Goal: Task Accomplishment & Management: Complete application form

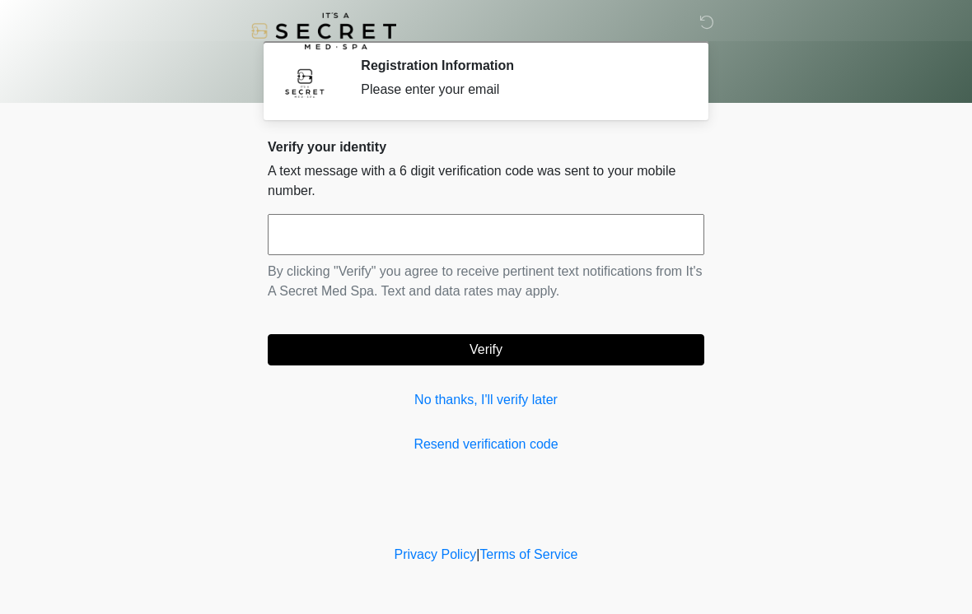
click at [386, 215] on input "text" at bounding box center [486, 234] width 437 height 41
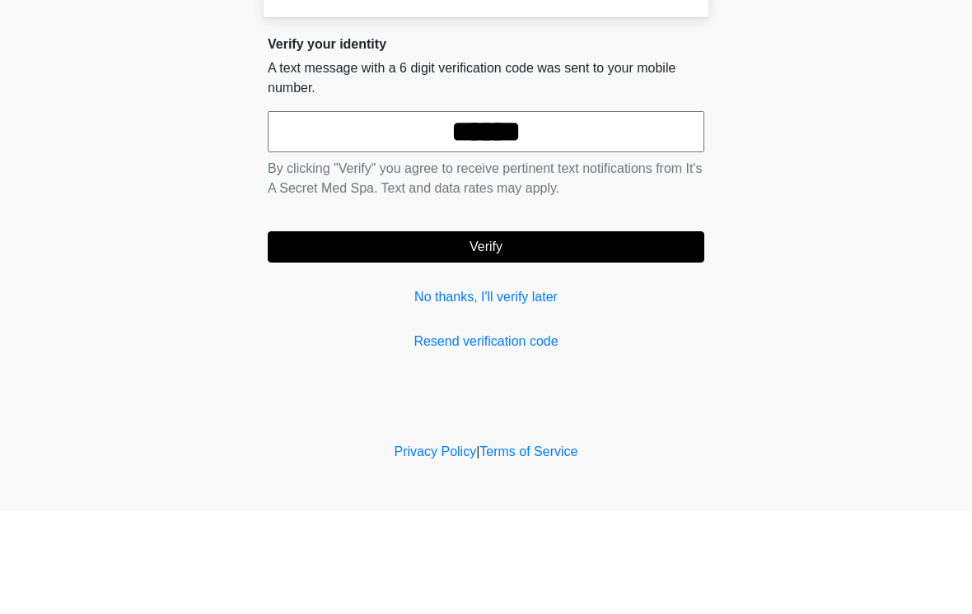
type input "******"
click at [579, 334] on button "Verify" at bounding box center [486, 349] width 437 height 31
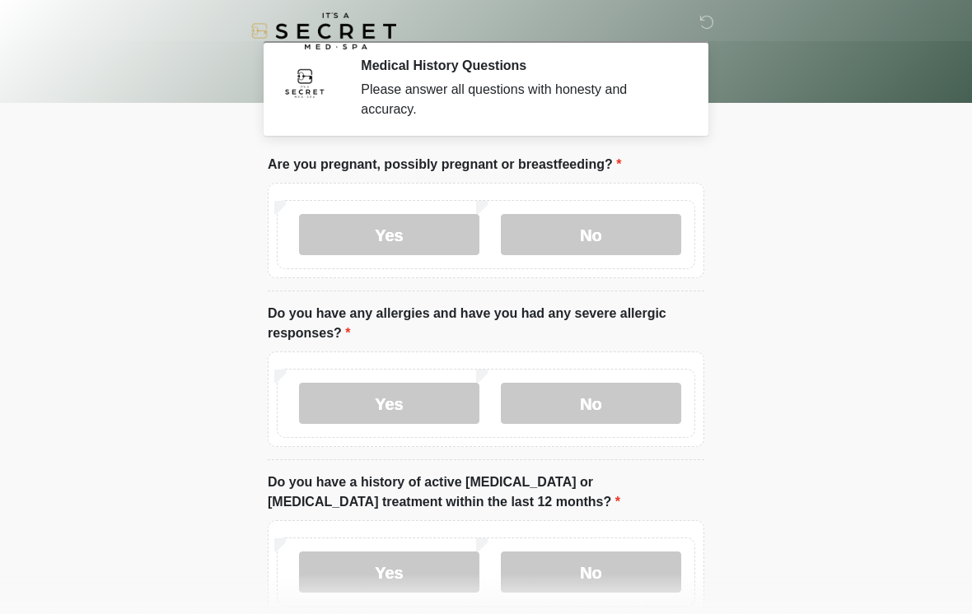
click at [617, 226] on label "No" at bounding box center [591, 234] width 180 height 41
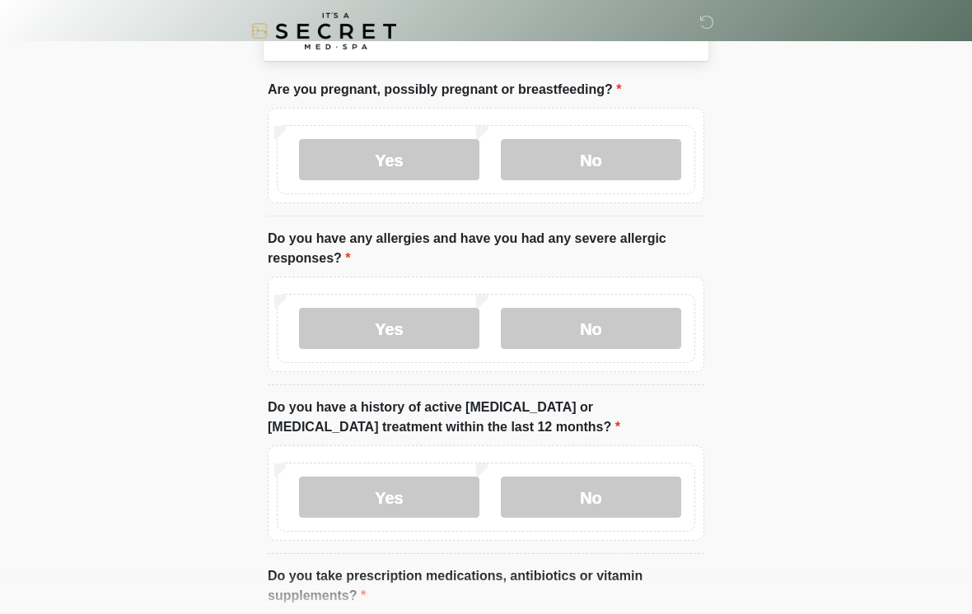
click at [631, 329] on label "No" at bounding box center [591, 328] width 180 height 41
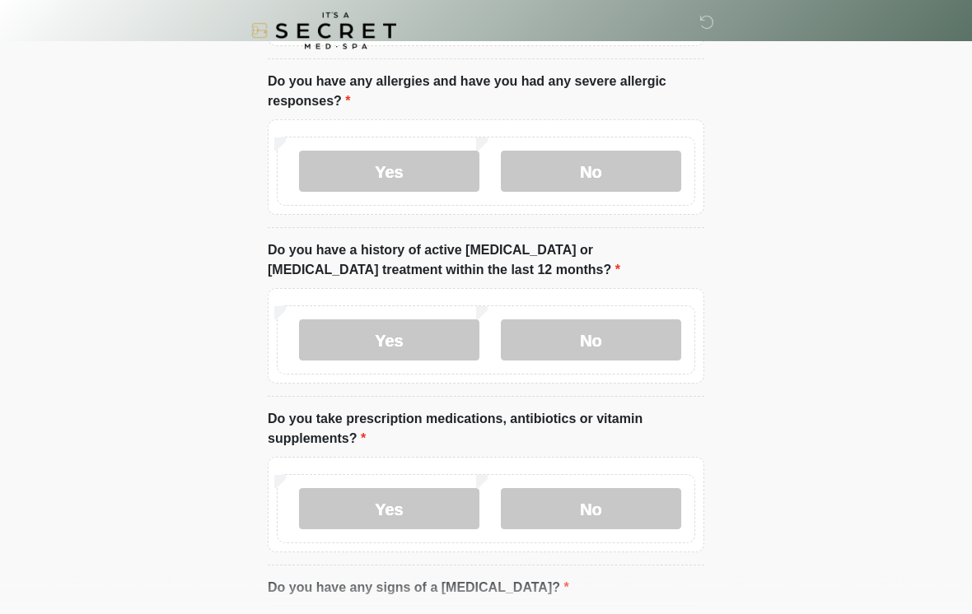
scroll to position [232, 0]
click at [622, 353] on label "No" at bounding box center [591, 340] width 180 height 41
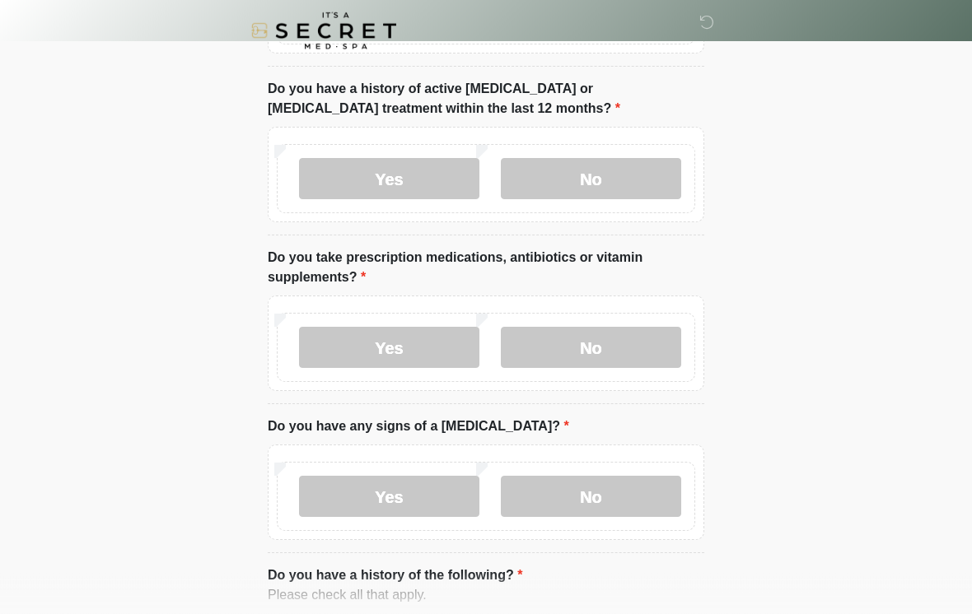
scroll to position [389, 0]
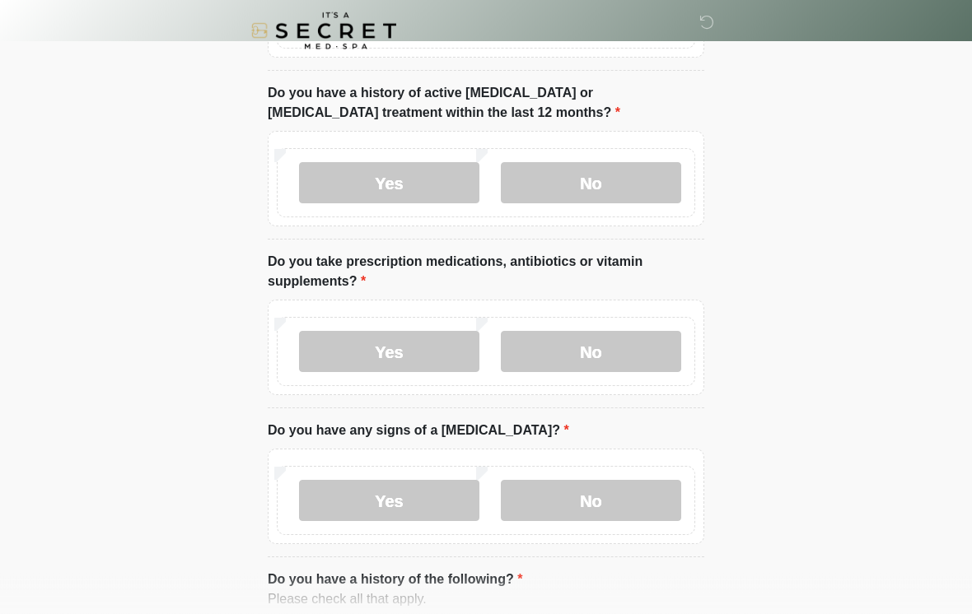
click at [634, 337] on label "No" at bounding box center [591, 352] width 180 height 41
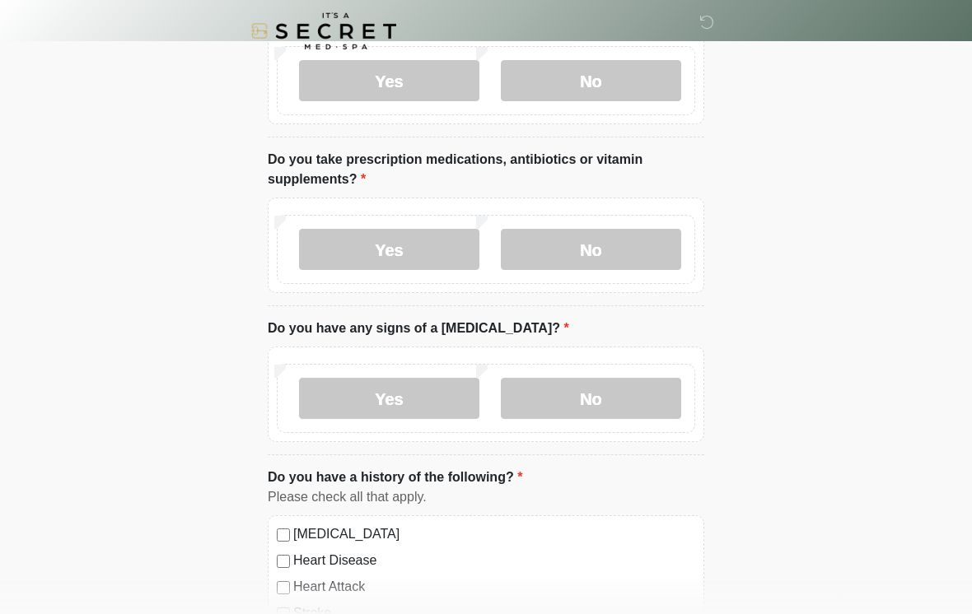
scroll to position [497, 0]
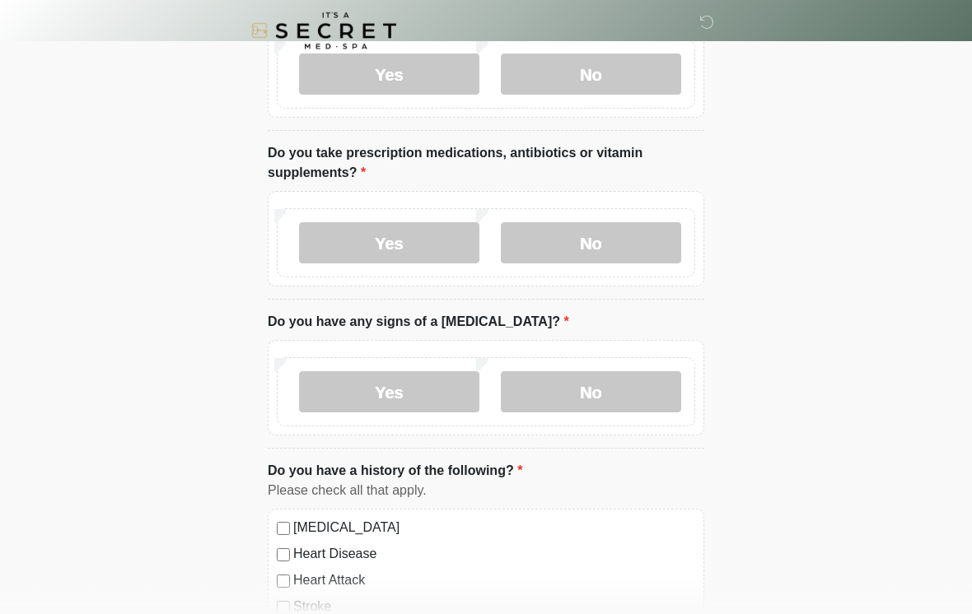
click at [432, 245] on label "Yes" at bounding box center [389, 243] width 180 height 41
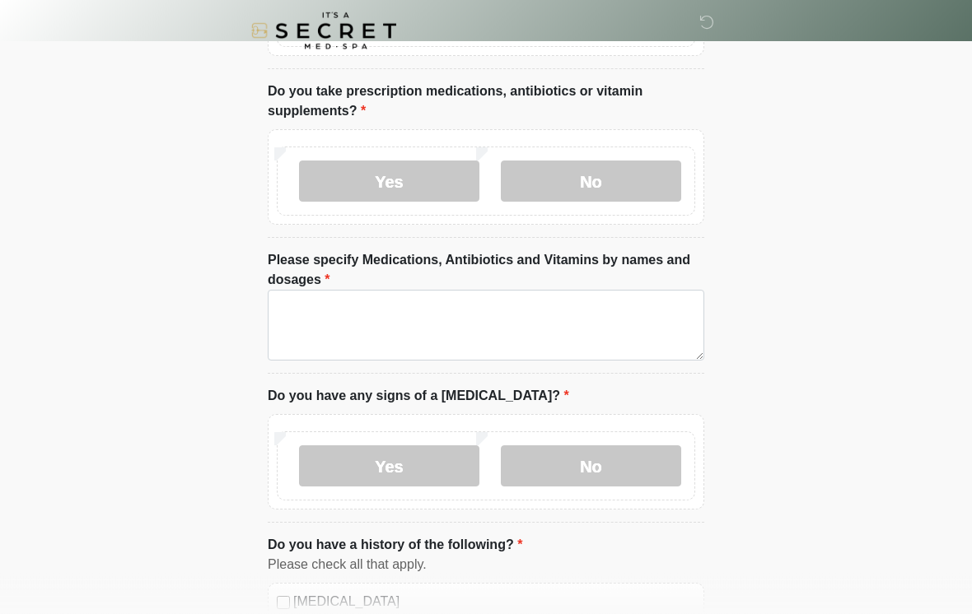
scroll to position [560, 0]
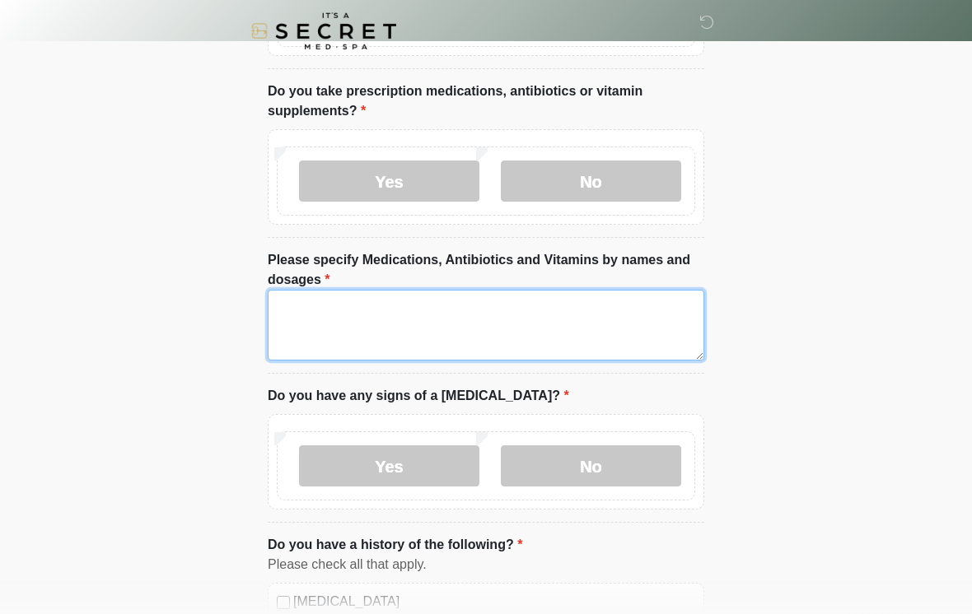
click at [416, 323] on textarea "Please specify Medications, Antibiotics and Vitamins by names and dosages" at bounding box center [486, 325] width 437 height 71
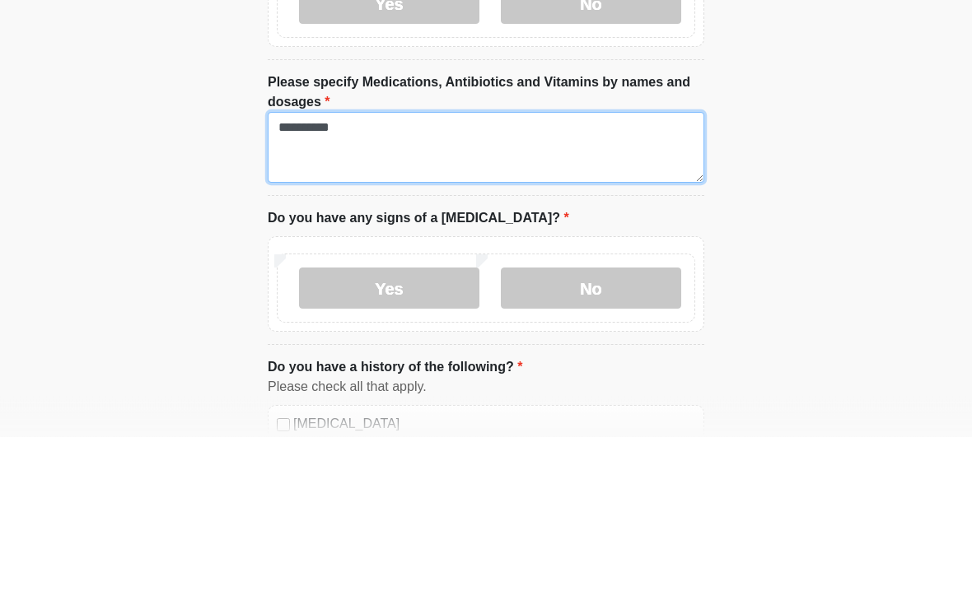
click at [277, 290] on textarea "**********" at bounding box center [486, 325] width 437 height 71
click at [425, 290] on textarea "**********" at bounding box center [486, 325] width 437 height 71
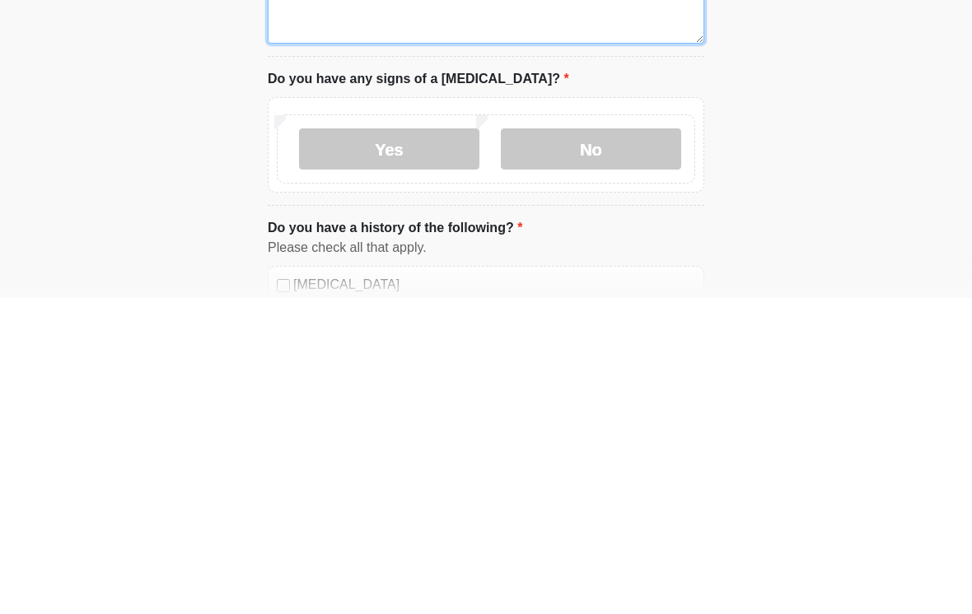
type textarea "**********"
click at [633, 446] on label "No" at bounding box center [591, 466] width 180 height 41
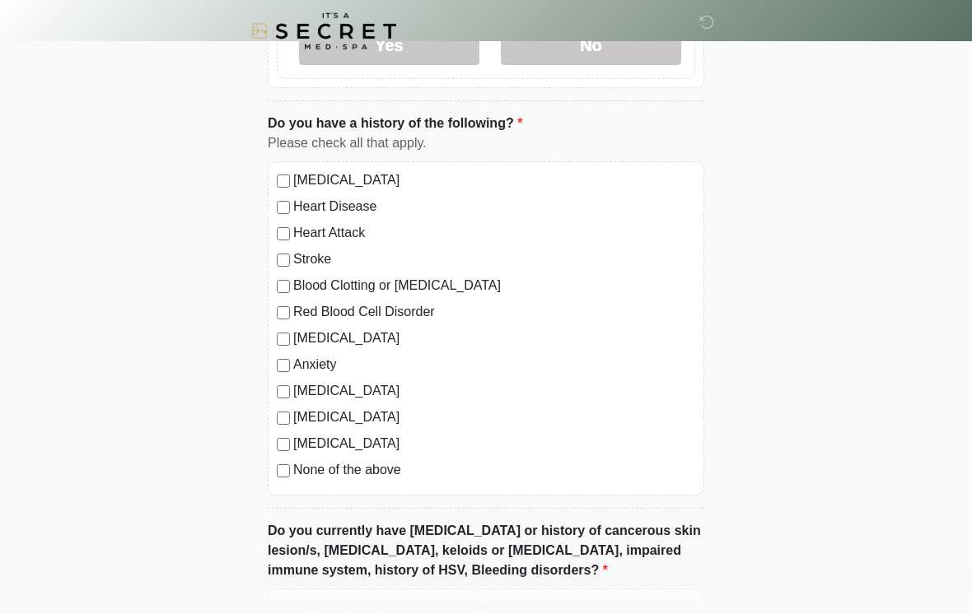
scroll to position [982, 0]
click at [273, 465] on div "[MEDICAL_DATA] Heart Disease Heart Attack Stroke Blood Clotting or [MEDICAL_DAT…" at bounding box center [486, 328] width 437 height 334
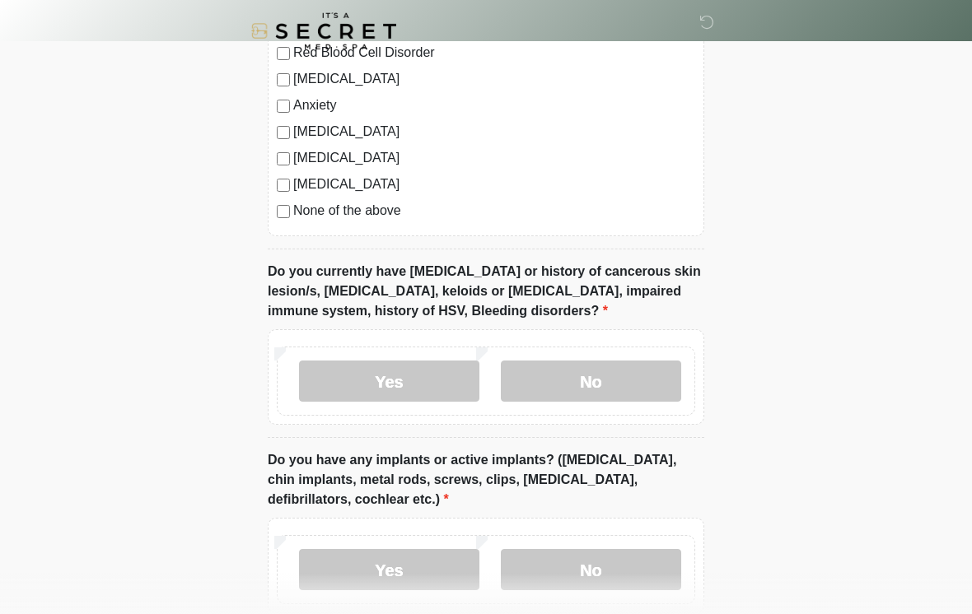
scroll to position [1248, 0]
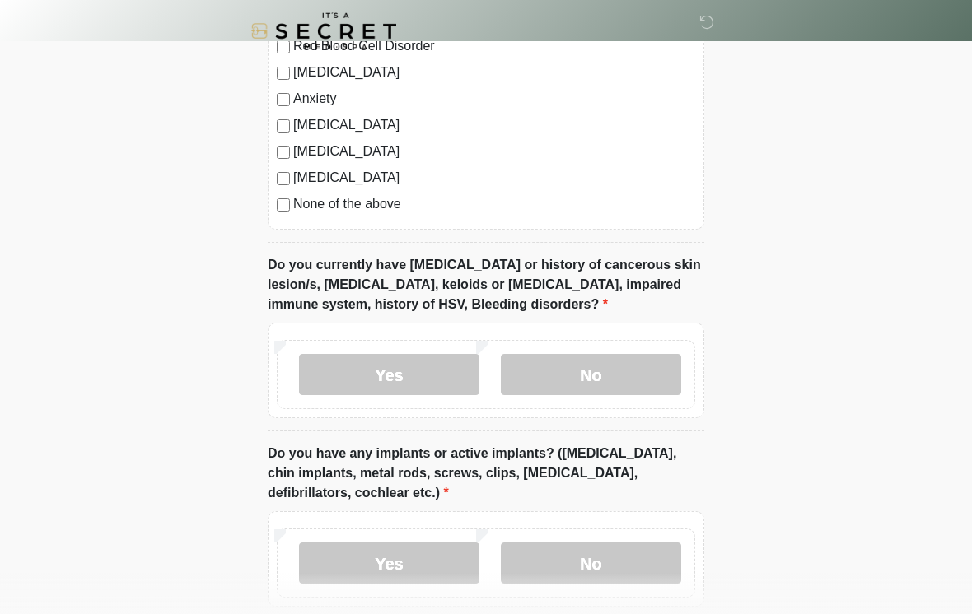
click at [643, 382] on label "No" at bounding box center [591, 374] width 180 height 41
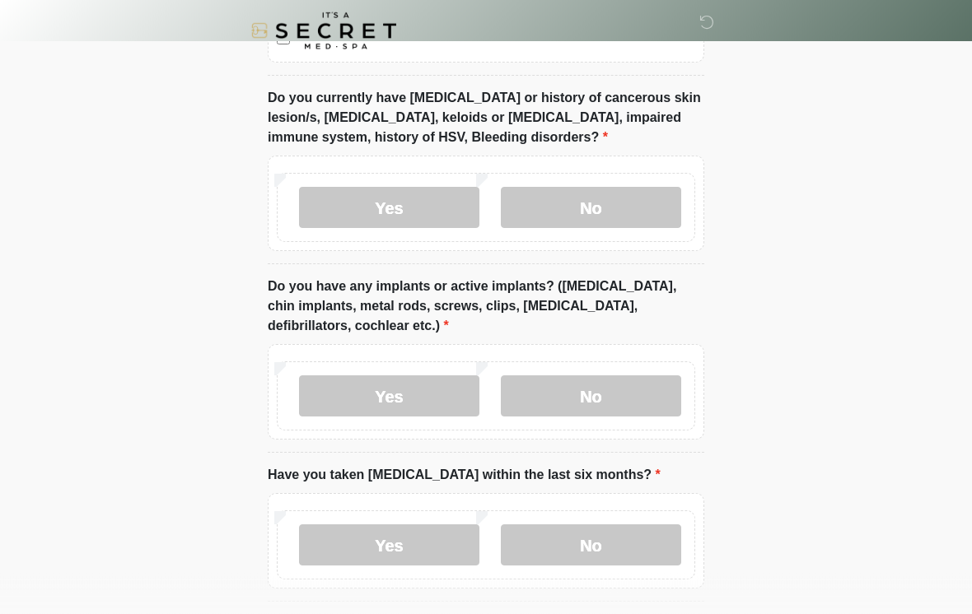
scroll to position [1418, 0]
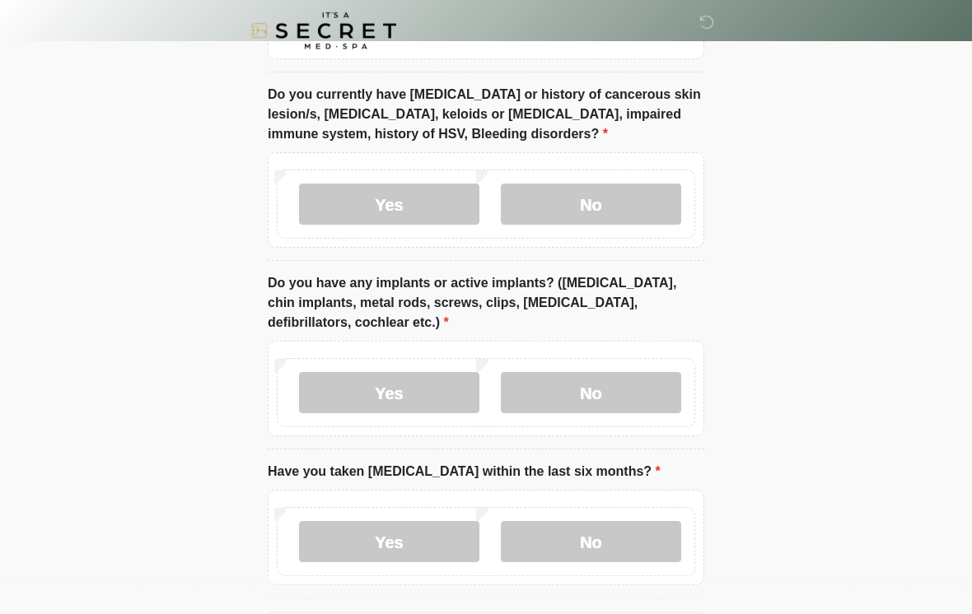
click at [666, 403] on label "No" at bounding box center [591, 393] width 180 height 41
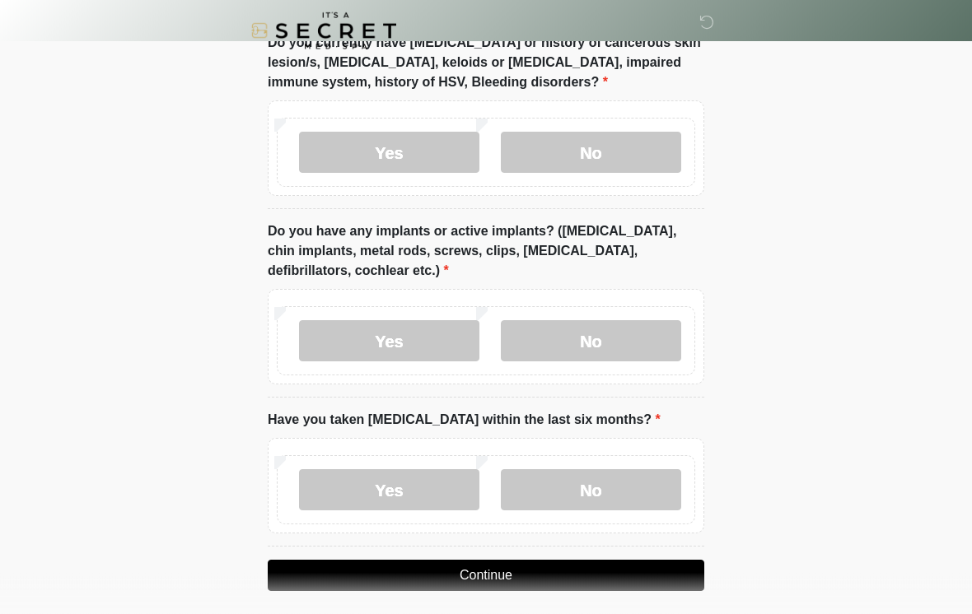
scroll to position [1506, 0]
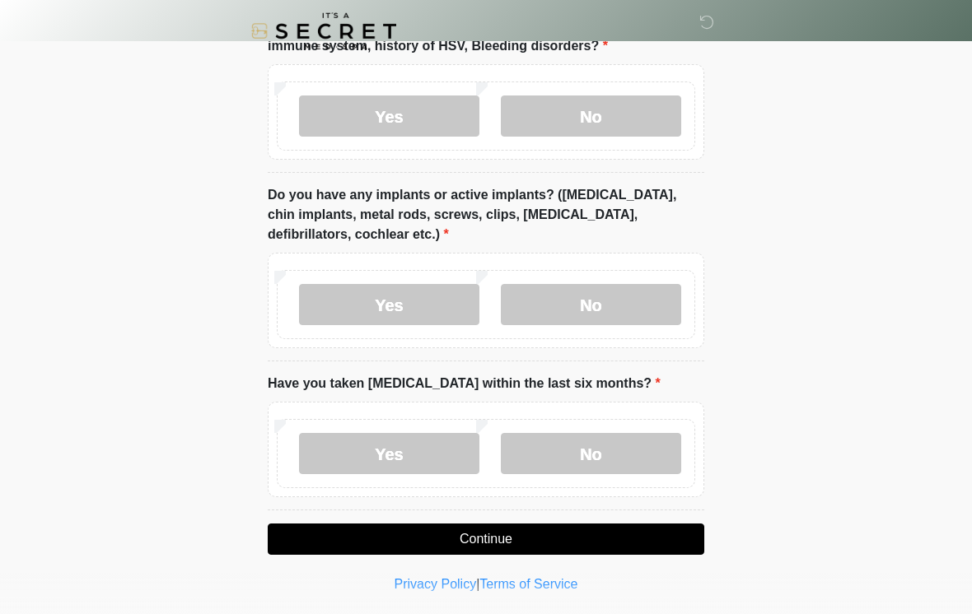
click at [636, 446] on label "No" at bounding box center [591, 453] width 180 height 41
click at [640, 532] on button "Continue" at bounding box center [486, 539] width 437 height 31
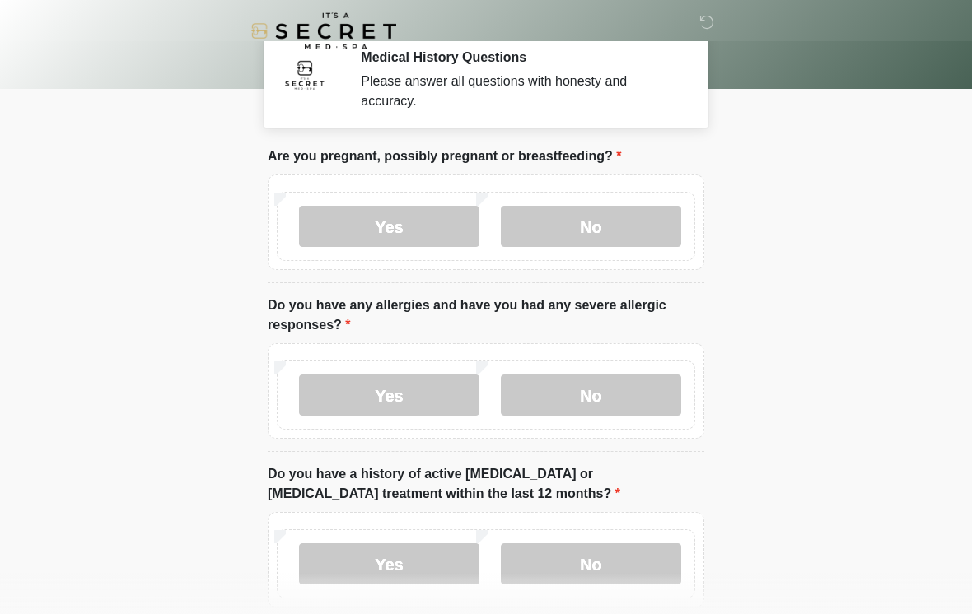
scroll to position [0, 0]
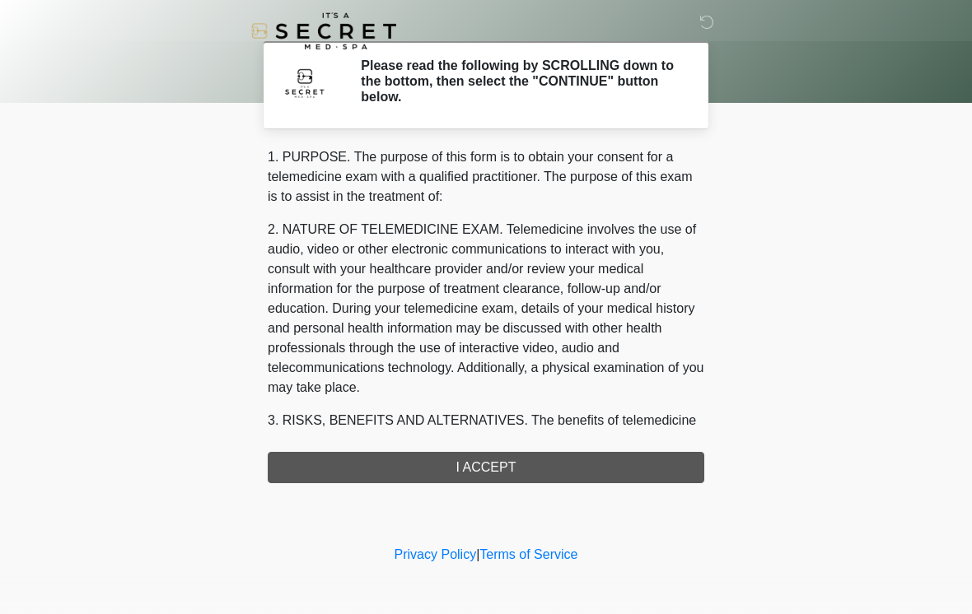
click at [629, 469] on div "1. PURPOSE. The purpose of this form is to obtain your consent for a telemedici…" at bounding box center [486, 315] width 437 height 336
click at [633, 465] on div "1. PURPOSE. The purpose of this form is to obtain your consent for a telemedici…" at bounding box center [486, 315] width 437 height 336
click at [488, 460] on div "1. PURPOSE. The purpose of this form is to obtain your consent for a telemedici…" at bounding box center [486, 315] width 437 height 336
click at [503, 469] on div "1. PURPOSE. The purpose of this form is to obtain your consent for a telemedici…" at bounding box center [486, 315] width 437 height 336
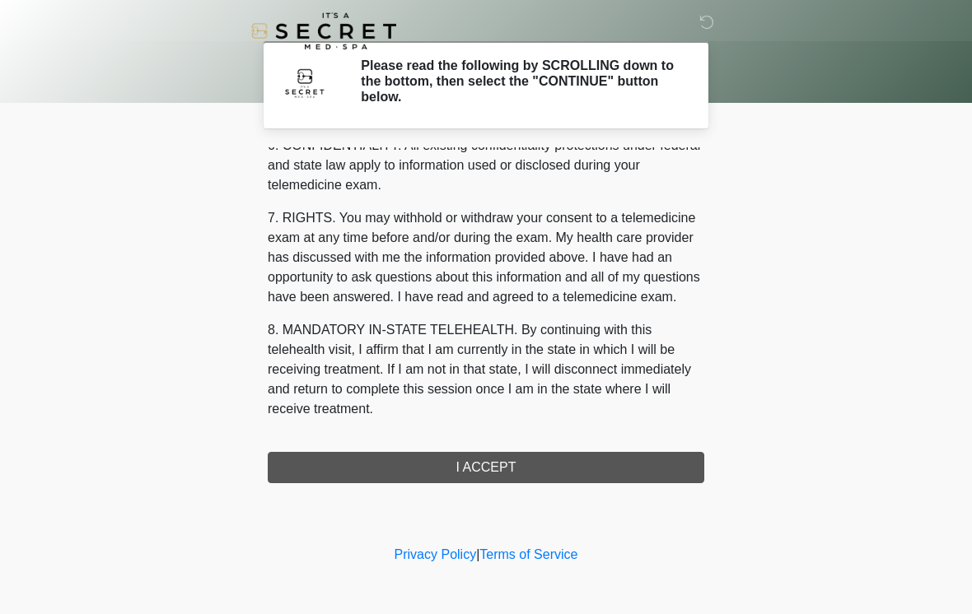
click at [568, 474] on button "I ACCEPT" at bounding box center [486, 467] width 437 height 31
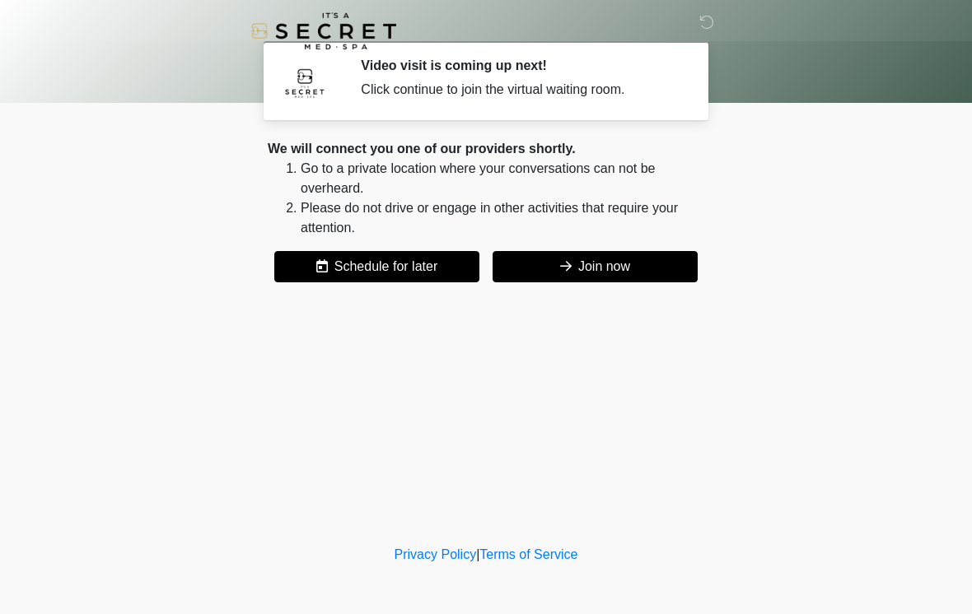
click at [652, 263] on button "Join now" at bounding box center [595, 266] width 205 height 31
